Goal: Find specific page/section: Find specific page/section

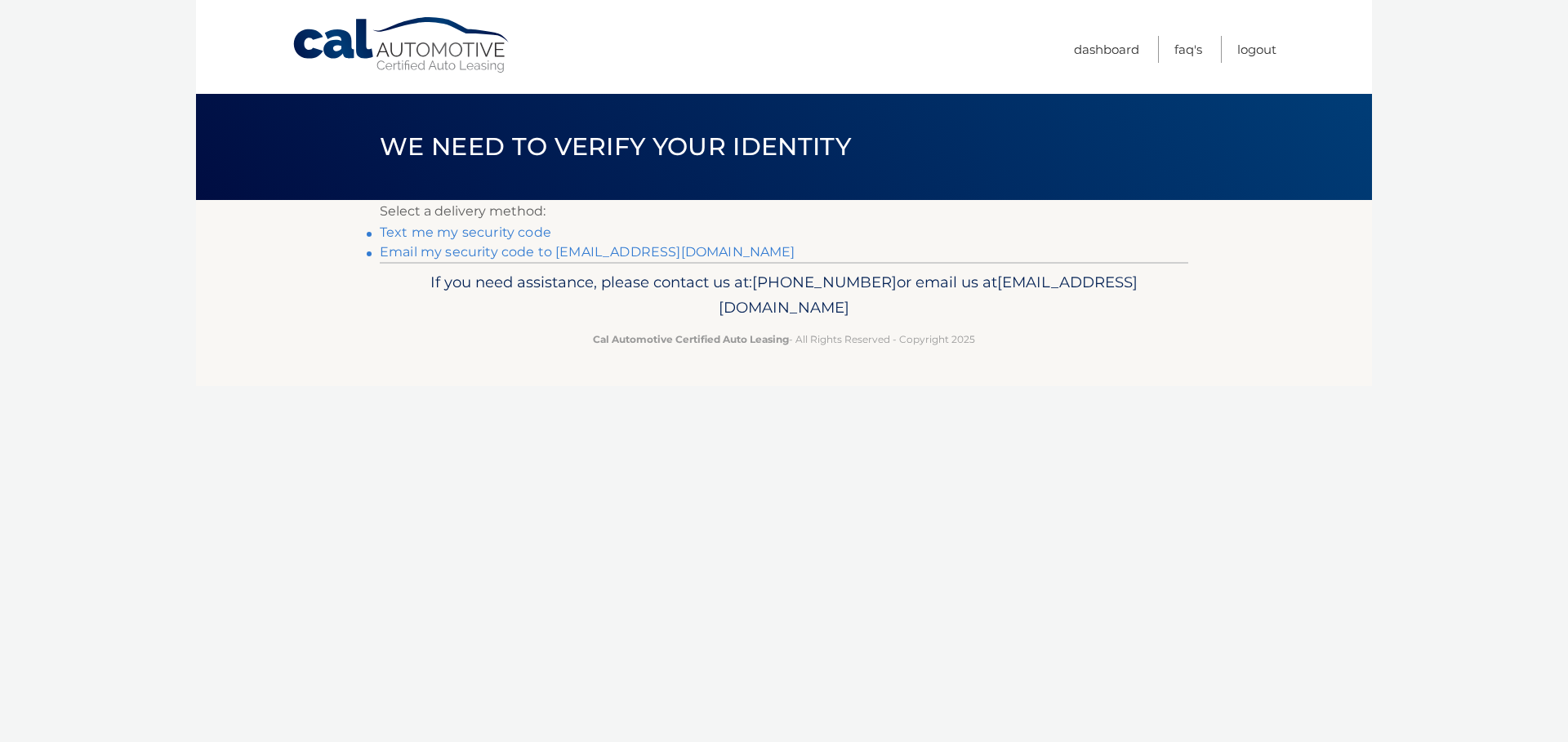
click at [510, 249] on link "Email my security code to m*********@calautomotive.com" at bounding box center [588, 252] width 415 height 15
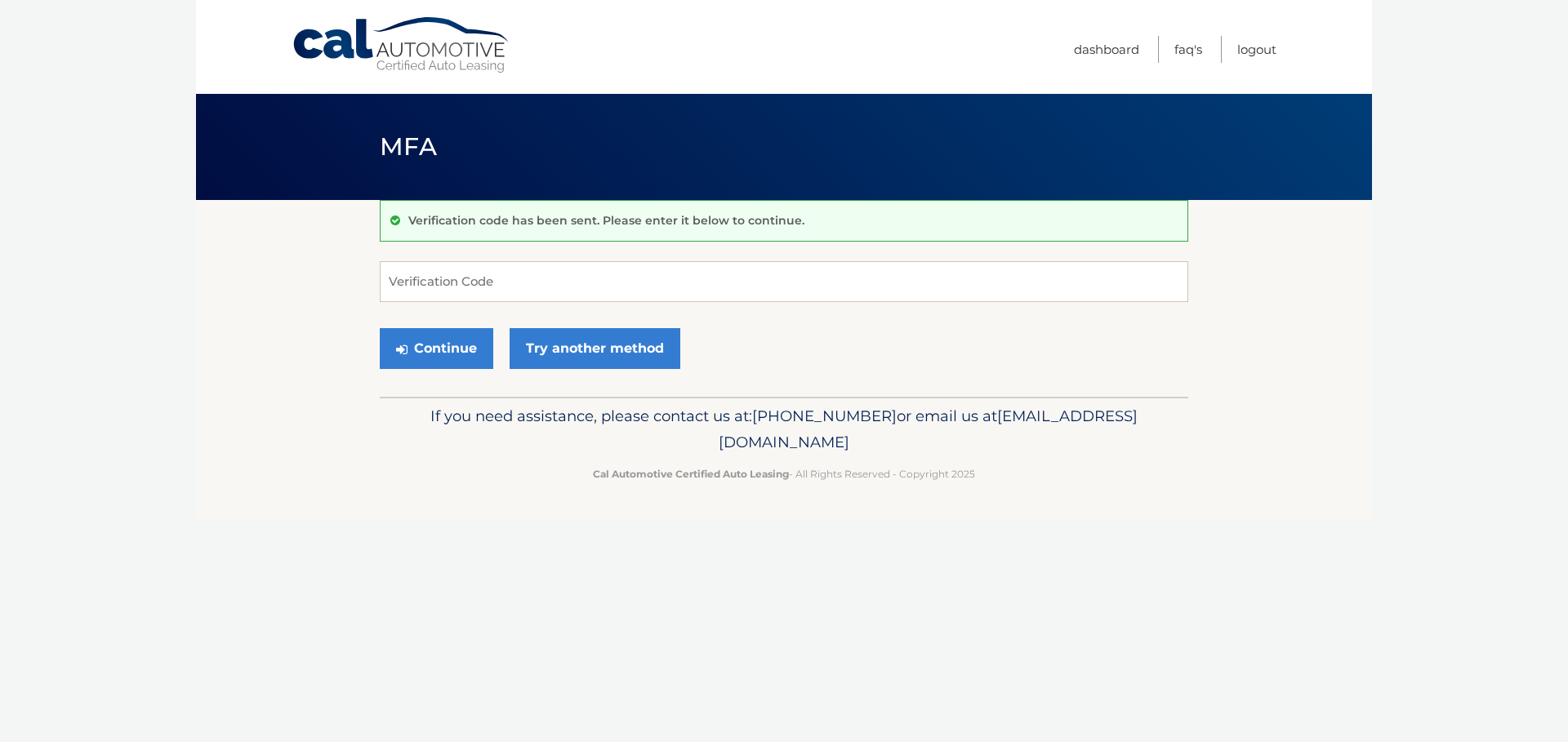
drag, startPoint x: 392, startPoint y: 282, endPoint x: 885, endPoint y: 370, distance: 500.8
click at [884, 370] on div "Continue Try another method" at bounding box center [784, 349] width 809 height 56
click at [481, 283] on input "Verification Code" at bounding box center [784, 281] width 809 height 41
type input "349996"
click at [470, 345] on button "Continue" at bounding box center [437, 349] width 114 height 41
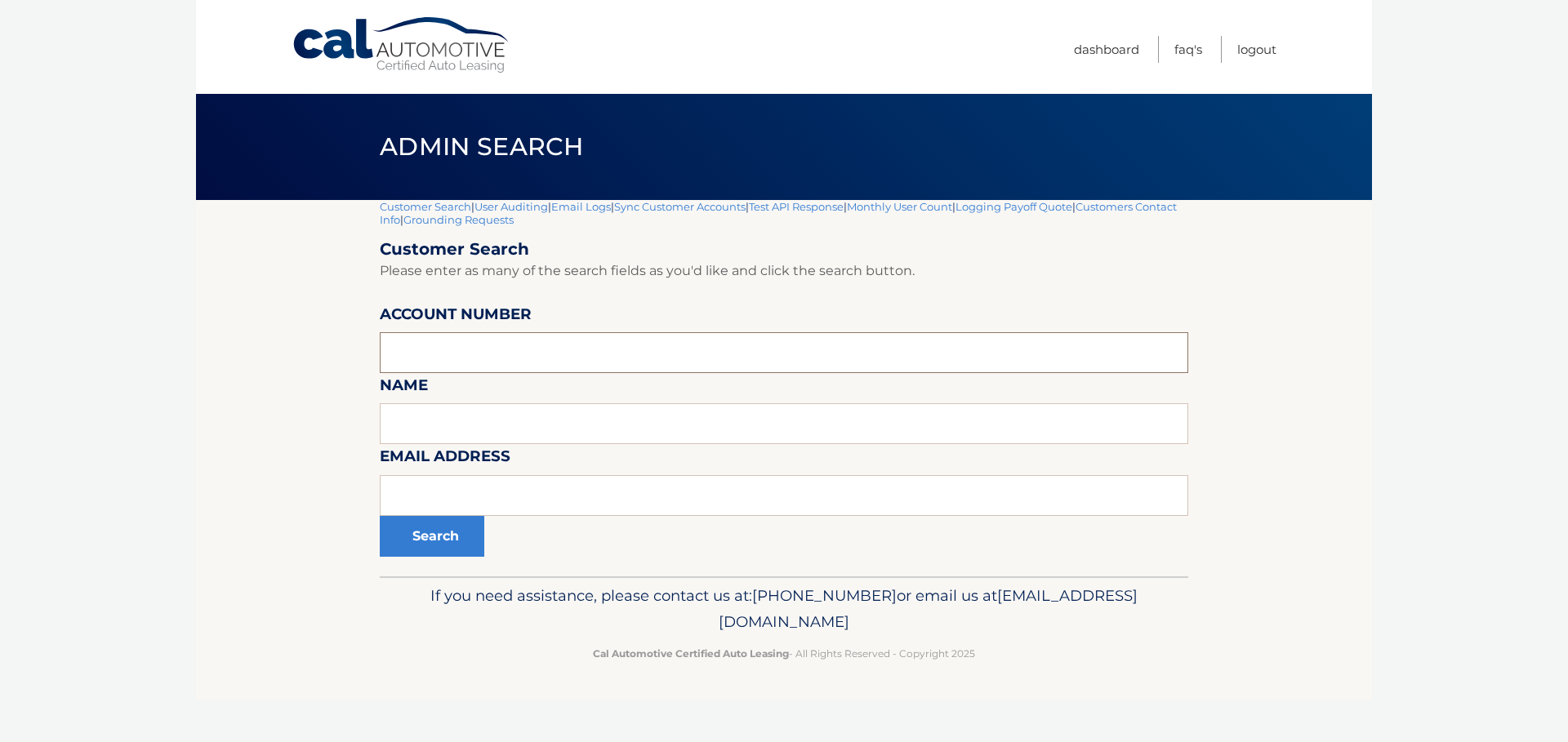
click at [459, 345] on input "text" at bounding box center [784, 352] width 809 height 41
type input "44455978026"
click at [380, 516] on button "Search" at bounding box center [432, 536] width 104 height 41
